Goal: Transaction & Acquisition: Book appointment/travel/reservation

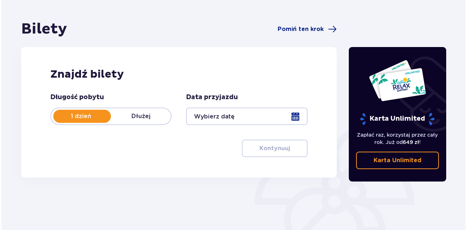
scroll to position [73, 0]
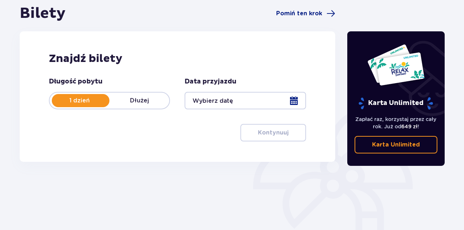
click at [295, 101] on div at bounding box center [245, 101] width 121 height 18
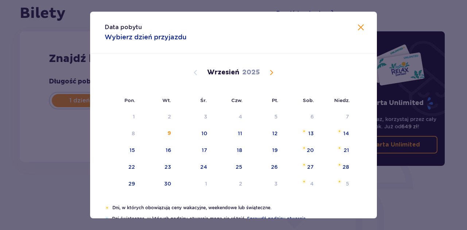
click at [269, 71] on span "Calendar" at bounding box center [271, 72] width 9 height 9
click at [279, 151] on div "17" at bounding box center [266, 151] width 36 height 16
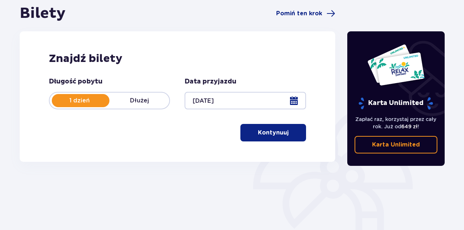
click at [291, 99] on div at bounding box center [245, 101] width 121 height 18
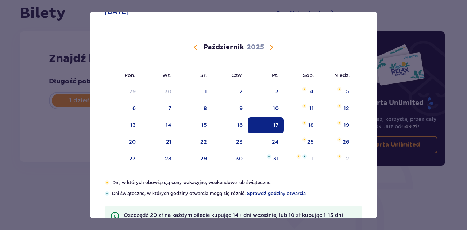
scroll to position [36, 0]
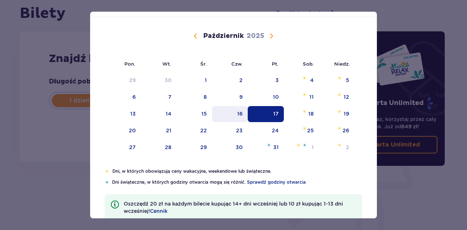
click at [235, 116] on div "16" at bounding box center [230, 114] width 36 height 16
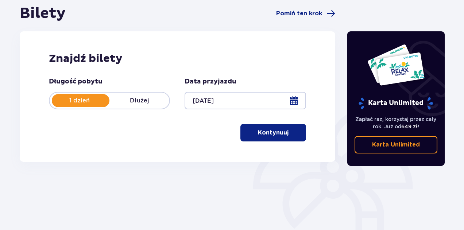
click at [276, 114] on div "Długość pobytu 1 dzień Dłużej Data przyjazdu 16.10.25 Kontynuuj" at bounding box center [177, 109] width 257 height 64
click at [297, 104] on div at bounding box center [245, 101] width 121 height 18
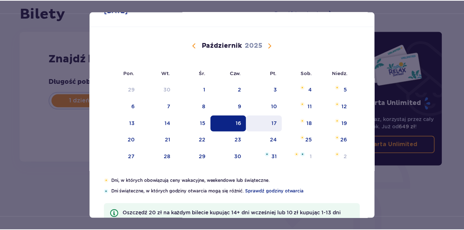
scroll to position [36, 0]
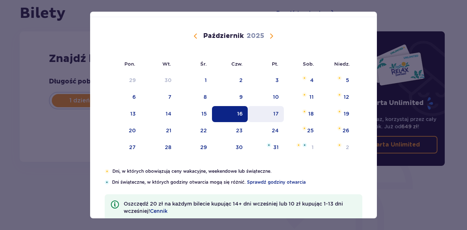
click at [278, 113] on div "17" at bounding box center [266, 114] width 36 height 16
type input "17.10.25"
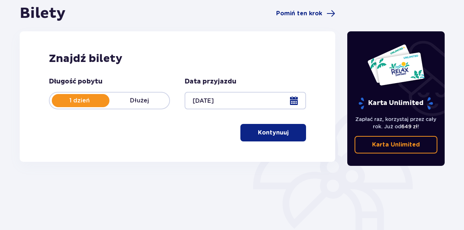
click at [278, 129] on p "Kontynuuj" at bounding box center [273, 133] width 31 height 8
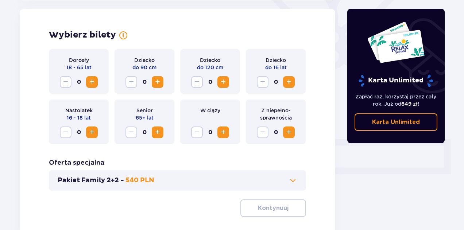
scroll to position [203, 0]
click at [92, 81] on span "Increase" at bounding box center [92, 81] width 9 height 9
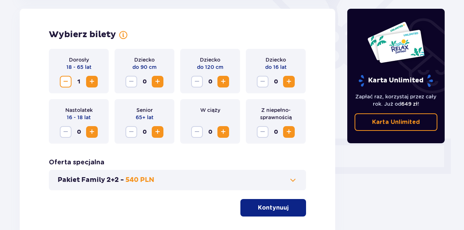
click at [92, 81] on span "Increase" at bounding box center [92, 81] width 9 height 9
click at [290, 82] on span "Increase" at bounding box center [288, 81] width 9 height 9
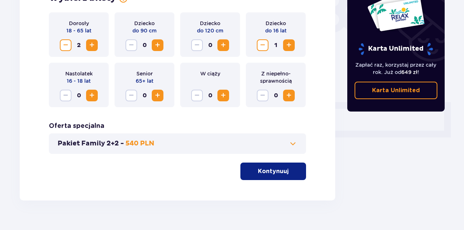
scroll to position [253, 0]
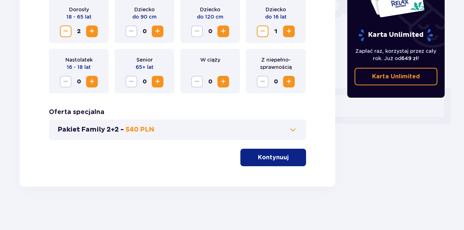
click at [290, 153] on span "button" at bounding box center [290, 157] width 9 height 9
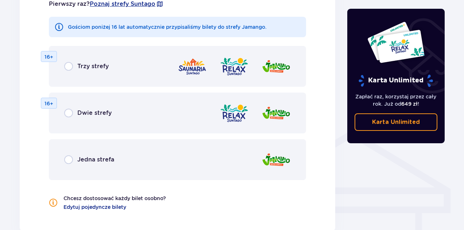
scroll to position [478, 0]
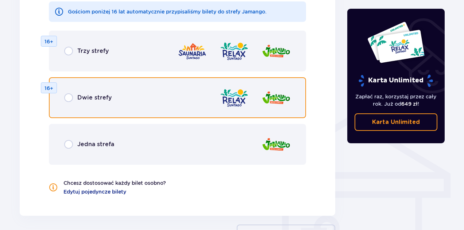
click at [70, 98] on input "radio" at bounding box center [68, 97] width 9 height 9
radio input "true"
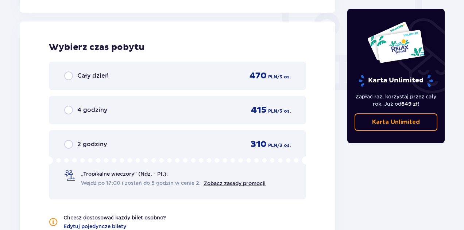
scroll to position [685, 0]
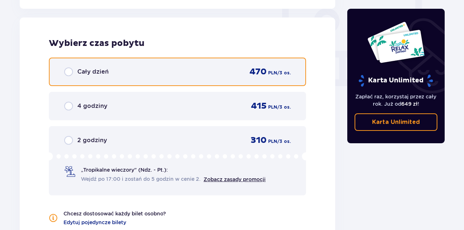
click at [71, 73] on input "radio" at bounding box center [68, 71] width 9 height 9
radio input "true"
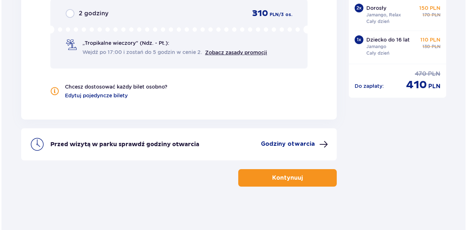
scroll to position [775, 0]
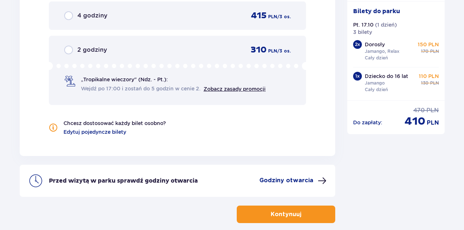
drag, startPoint x: 306, startPoint y: 182, endPoint x: 380, endPoint y: 190, distance: 73.7
drag, startPoint x: 325, startPoint y: 182, endPoint x: 315, endPoint y: 177, distance: 11.4
click at [315, 177] on button "Godziny otwarcia" at bounding box center [292, 180] width 67 height 9
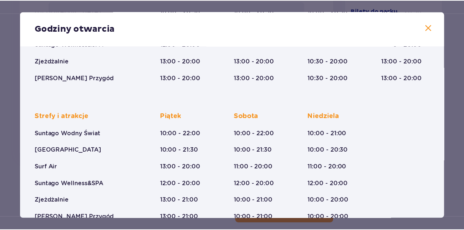
scroll to position [146, 0]
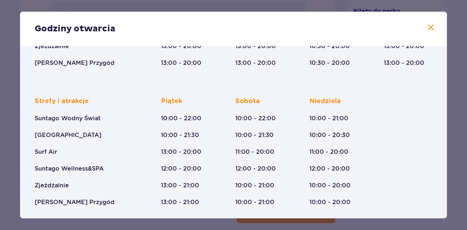
click at [428, 29] on span at bounding box center [430, 27] width 9 height 9
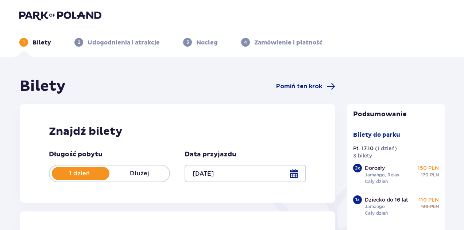
click at [40, 16] on img at bounding box center [60, 15] width 82 height 10
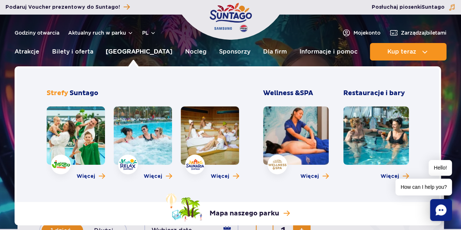
click at [130, 51] on link "[GEOGRAPHIC_DATA]" at bounding box center [139, 52] width 67 height 18
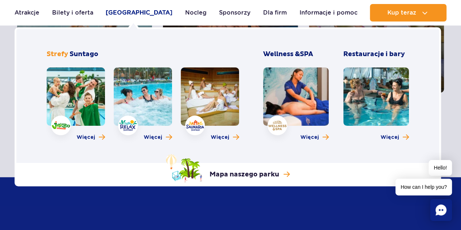
scroll to position [219, 0]
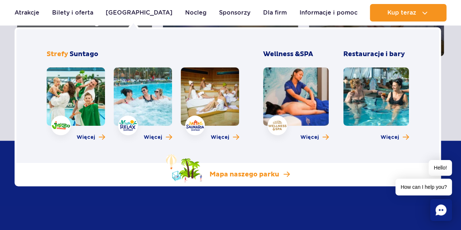
click at [274, 179] on p "Mapa naszego parku" at bounding box center [245, 174] width 70 height 9
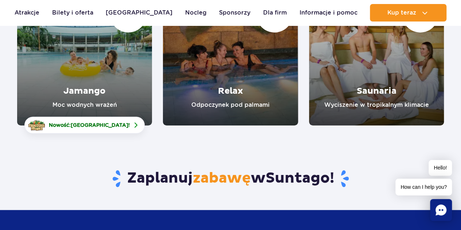
scroll to position [109, 0]
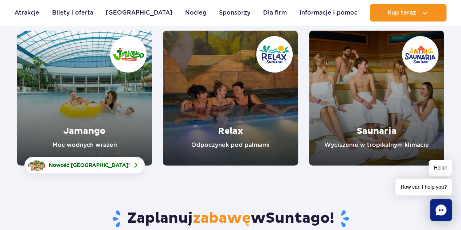
click at [89, 108] on link "Jamango" at bounding box center [84, 98] width 135 height 135
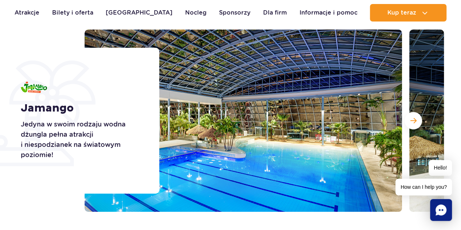
scroll to position [109, 0]
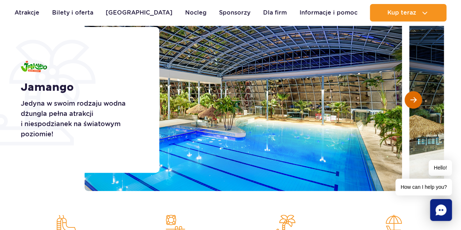
click at [415, 104] on button "Następny slajd" at bounding box center [414, 100] width 18 height 18
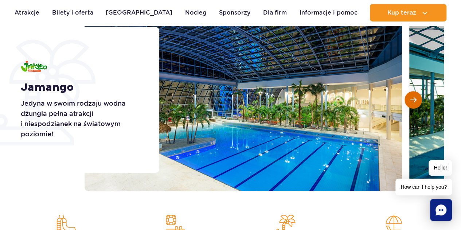
click at [415, 104] on button "Następny slajd" at bounding box center [414, 100] width 18 height 18
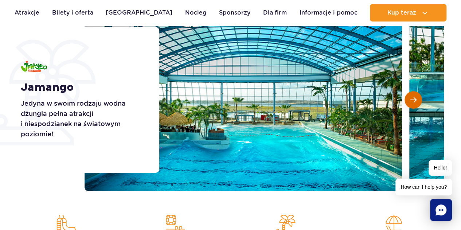
click at [415, 104] on button "Następny slajd" at bounding box center [414, 100] width 18 height 18
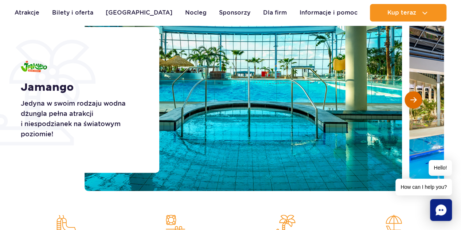
click at [415, 104] on button "Następny slajd" at bounding box center [414, 100] width 18 height 18
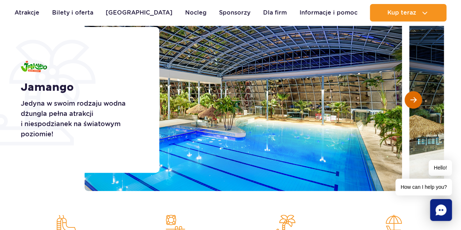
click at [415, 104] on button "Następny slajd" at bounding box center [414, 100] width 18 height 18
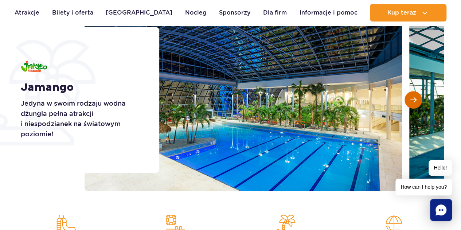
click at [415, 104] on button "Następny slajd" at bounding box center [414, 100] width 18 height 18
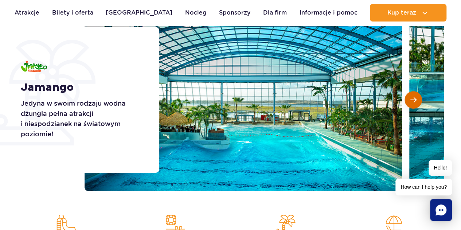
scroll to position [255, 0]
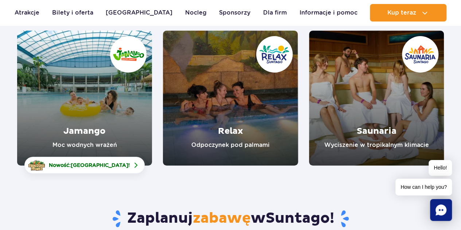
click at [252, 110] on link "Relax" at bounding box center [230, 98] width 135 height 135
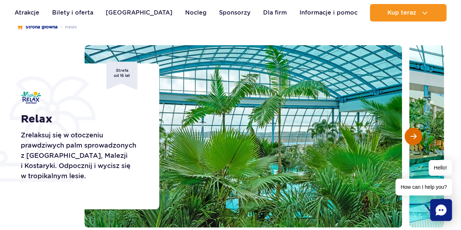
click at [410, 132] on button "Następny slajd" at bounding box center [414, 137] width 18 height 18
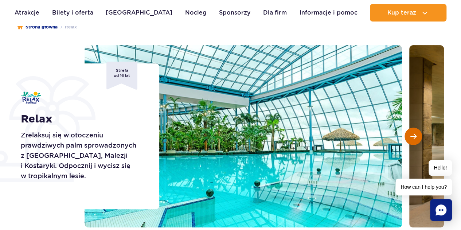
click at [410, 132] on button "Następny slajd" at bounding box center [414, 137] width 18 height 18
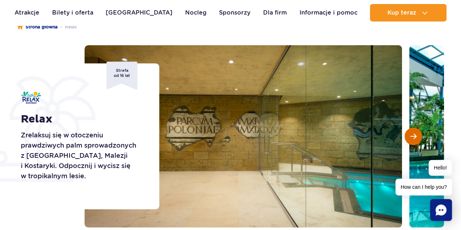
click at [410, 132] on button "Następny slajd" at bounding box center [414, 137] width 18 height 18
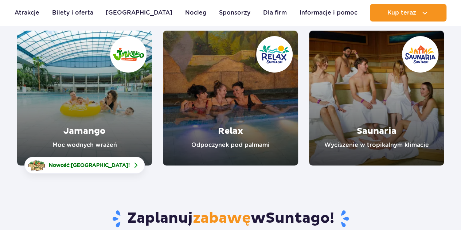
scroll to position [109, 0]
